Goal: Check status: Check status

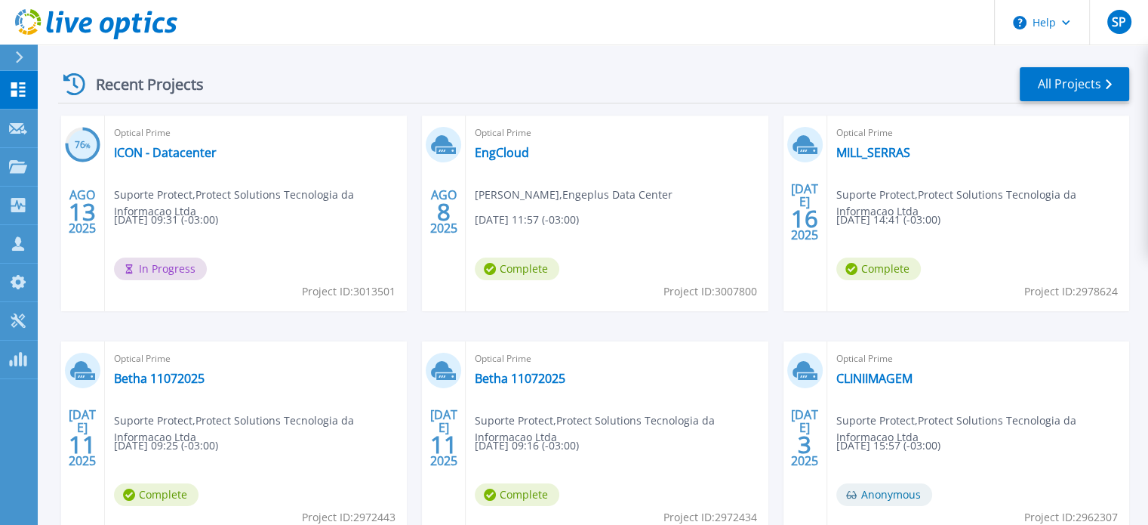
scroll to position [311, 0]
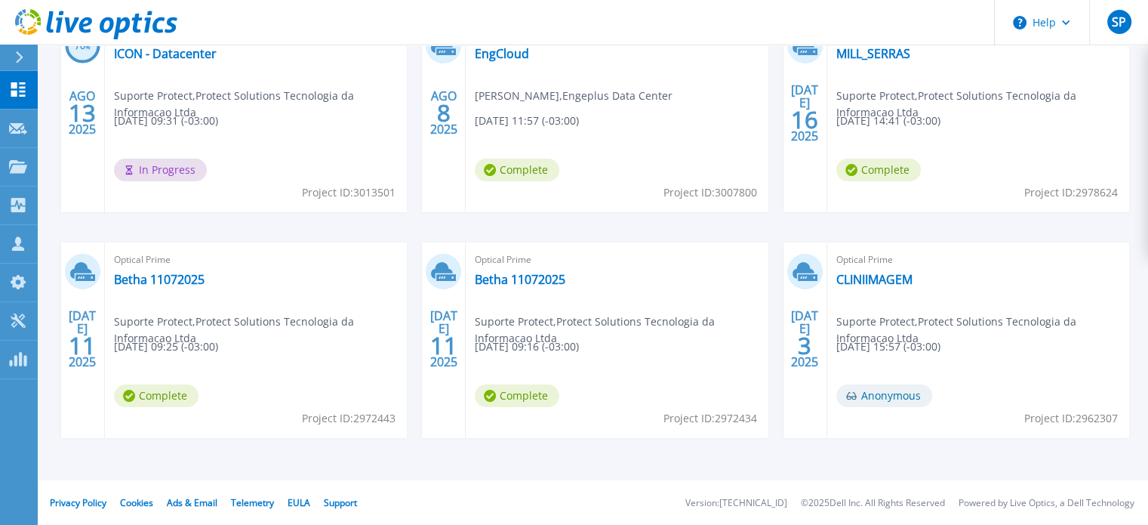
click at [850, 467] on div "76 % AGO 13 2025 Optical Prime ICON - Datacenter Suporte Protect , Protect Solu…" at bounding box center [587, 243] width 1083 height 452
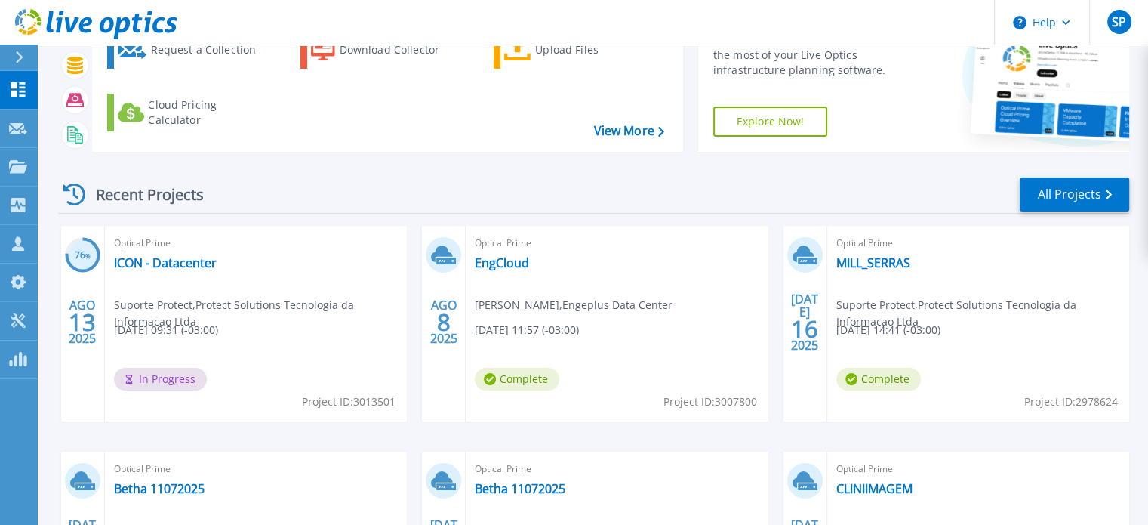
scroll to position [9, 0]
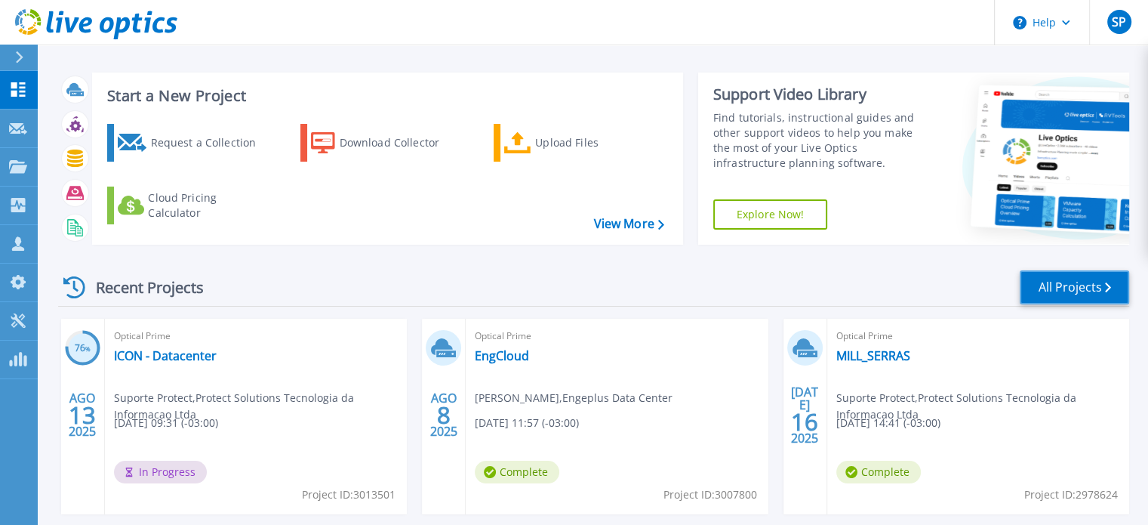
click at [1026, 282] on link "All Projects" at bounding box center [1074, 287] width 109 height 34
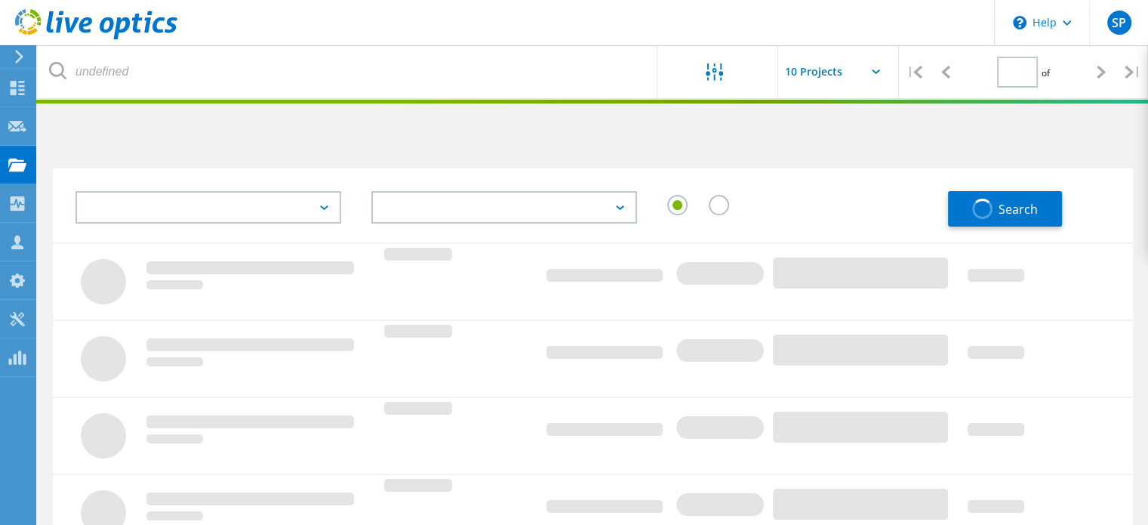
type input "1"
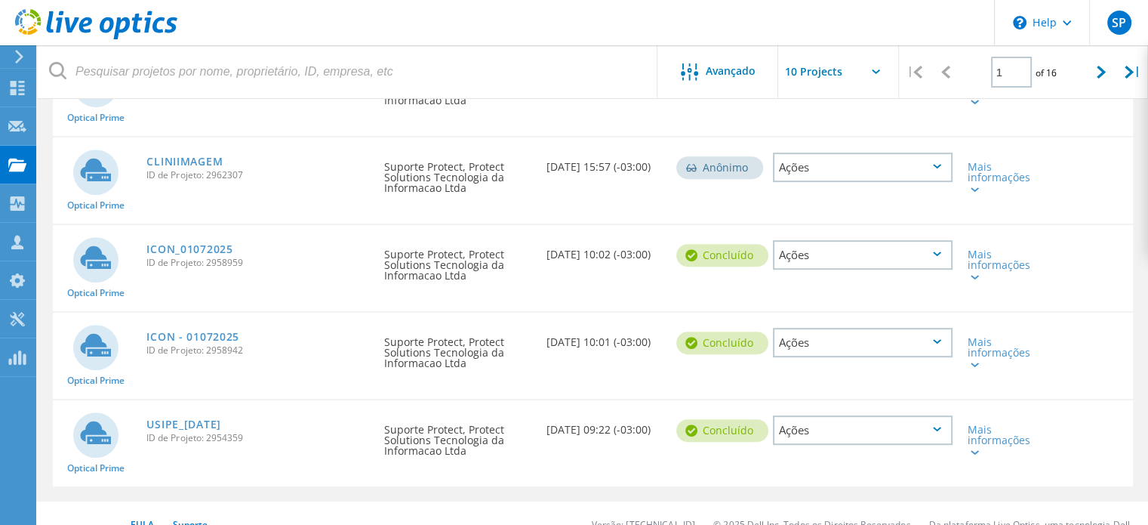
scroll to position [738, 0]
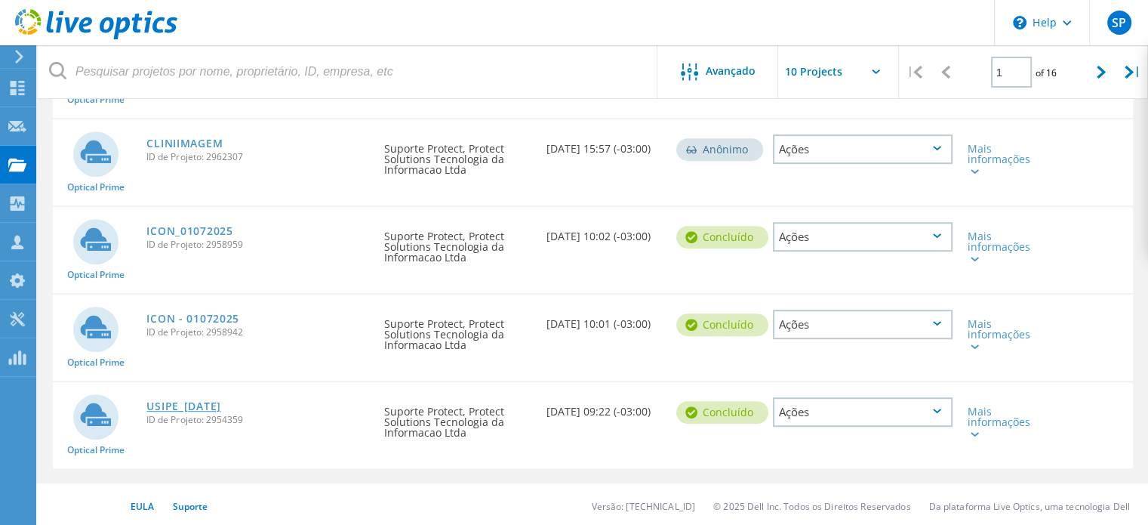
click at [207, 405] on link "USIPE_[DATE]" at bounding box center [183, 406] width 74 height 11
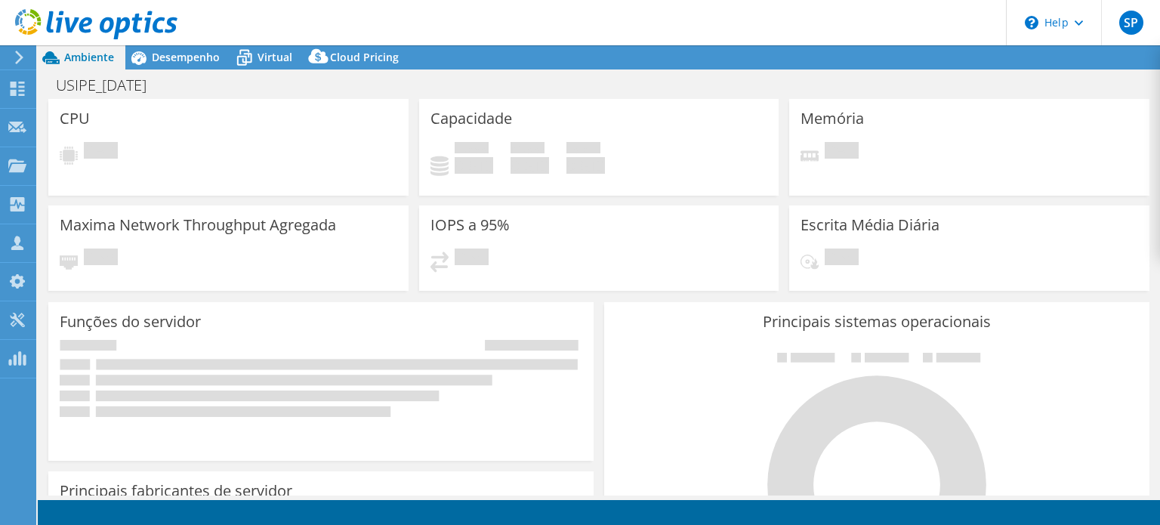
select select "USD"
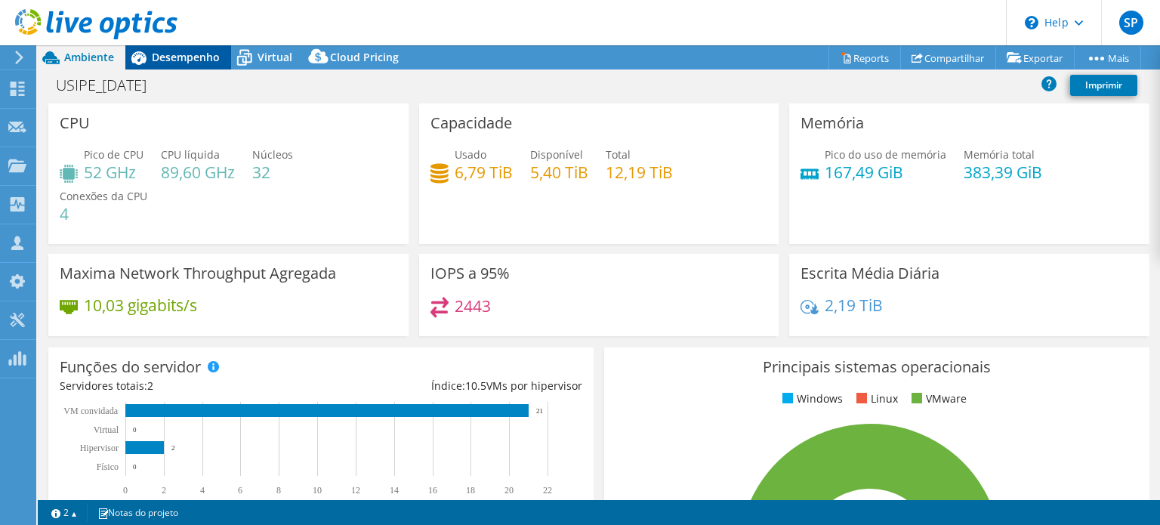
click at [186, 57] on span "Desempenho" at bounding box center [186, 57] width 68 height 14
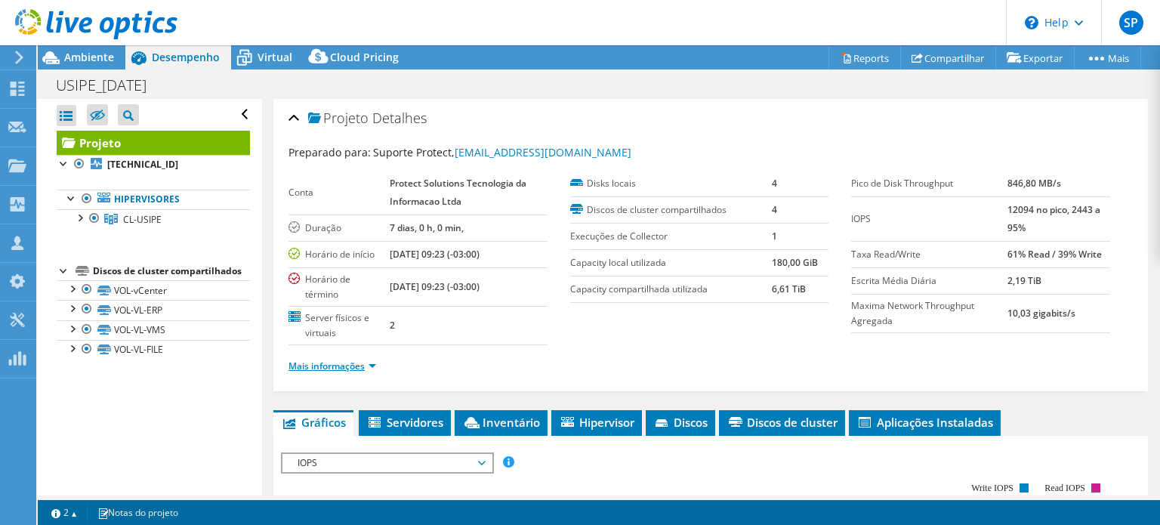
click at [322, 366] on link "Mais informações" at bounding box center [332, 365] width 88 height 13
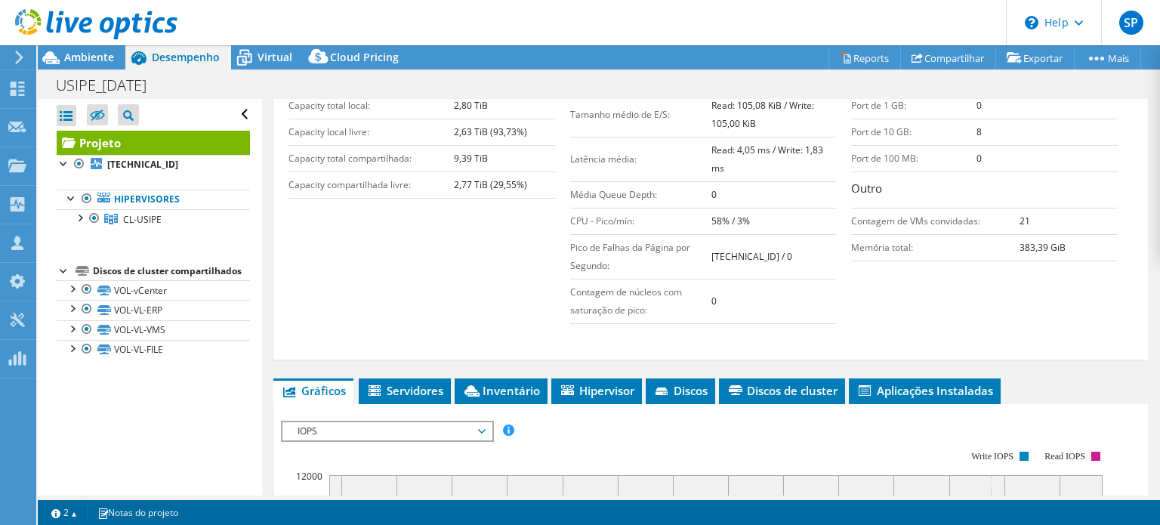
scroll to position [227, 0]
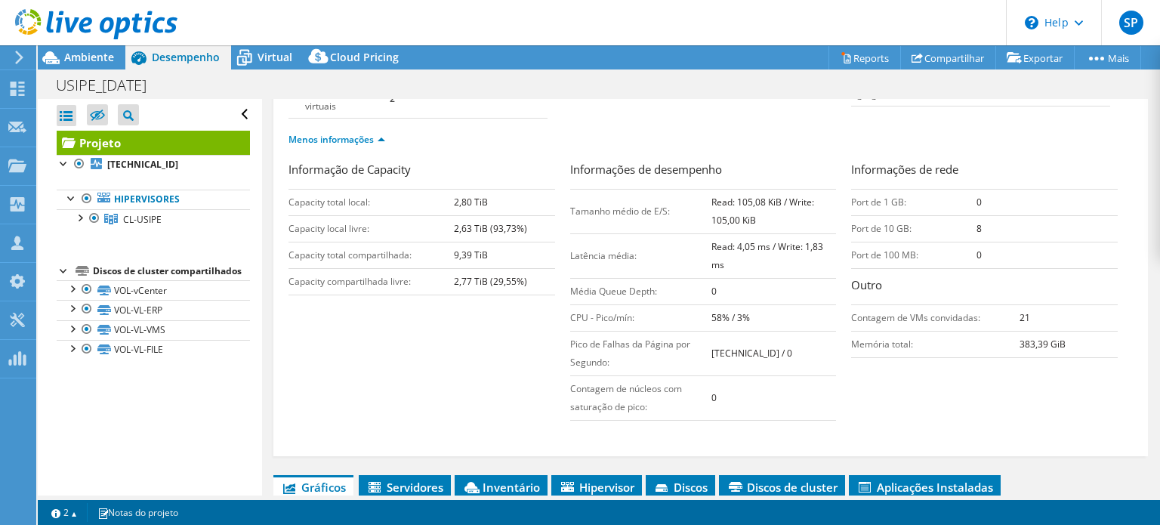
click at [995, 316] on td "Contagem de VMs convidadas:" at bounding box center [935, 317] width 168 height 26
click at [970, 362] on div "Informação de Capacity Capacity total local: 2,80 TiB Capacity local livre: 2,6…" at bounding box center [710, 294] width 844 height 267
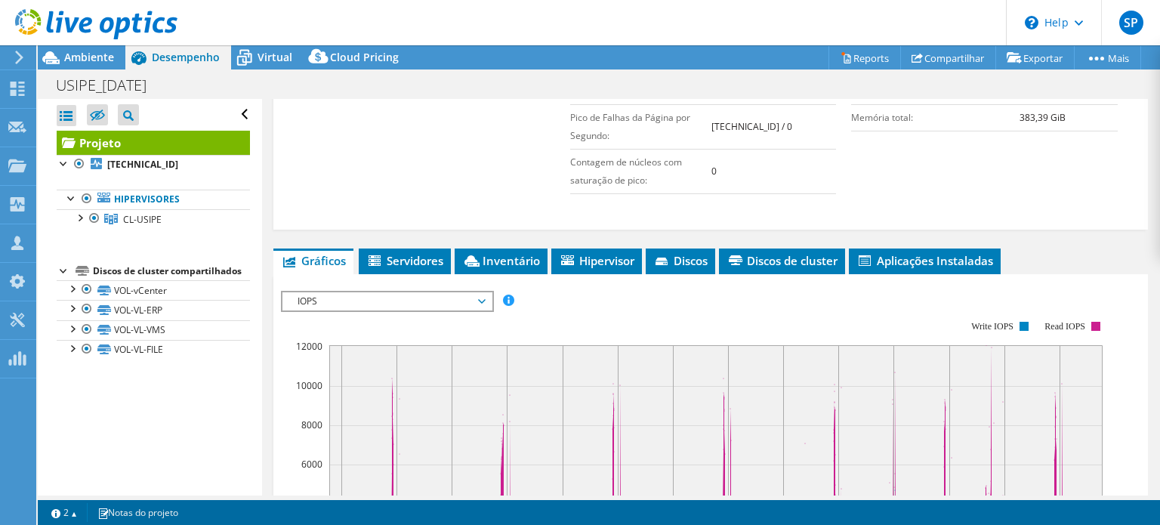
scroll to position [0, 0]
